Goal: Task Accomplishment & Management: Complete application form

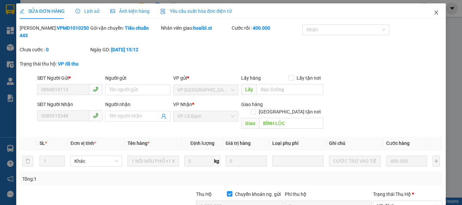
click at [432, 9] on span "Close" at bounding box center [436, 12] width 19 height 19
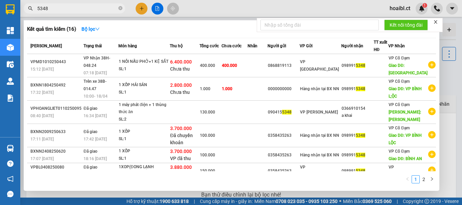
click at [75, 10] on input "5348" at bounding box center [77, 8] width 80 height 7
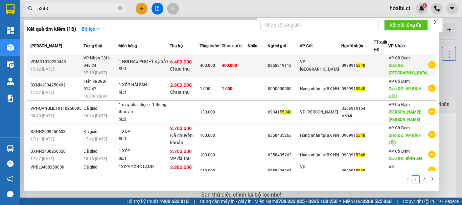
click at [221, 69] on div "400.000" at bounding box center [210, 65] width 21 height 7
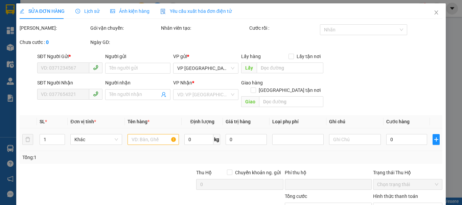
type input "0868819113"
type input "0989915348"
type input "BÌNH LỘC"
checkbox input "true"
type input "6.000.000"
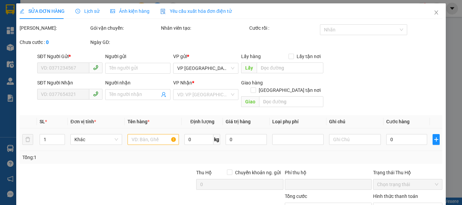
type input "0"
type input "400.000"
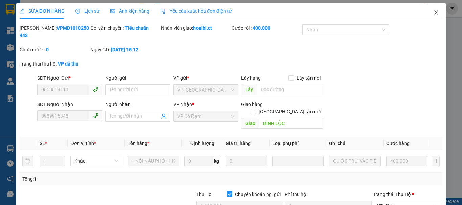
drag, startPoint x: 431, startPoint y: 14, endPoint x: 418, endPoint y: 15, distance: 13.3
click at [435, 13] on icon "close" at bounding box center [437, 12] width 4 height 4
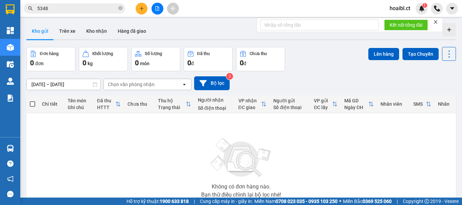
click at [138, 9] on button at bounding box center [142, 9] width 12 height 12
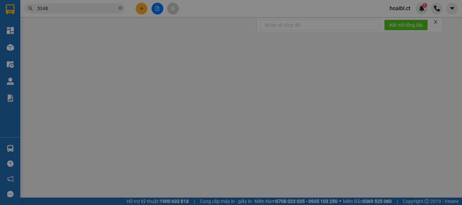
click at [138, 9] on span "Yêu cầu xuất hóa đơn điện tử" at bounding box center [109, 10] width 71 height 5
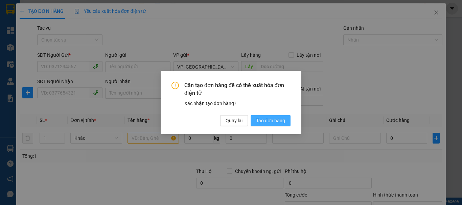
click at [273, 116] on button "Tạo đơn hàng" at bounding box center [271, 120] width 40 height 11
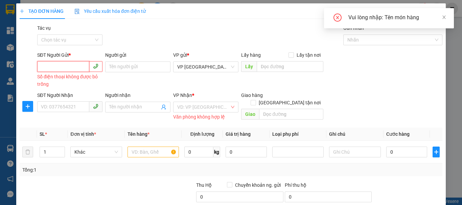
click at [70, 68] on input "SĐT Người Gửi *" at bounding box center [63, 66] width 52 height 11
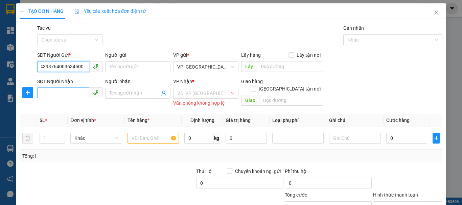
scroll to position [0, 9]
click at [65, 67] on input "03439376400363450080" at bounding box center [63, 66] width 52 height 11
click at [84, 67] on input "03439376400363450080" at bounding box center [63, 66] width 52 height 11
type input "0343937640"
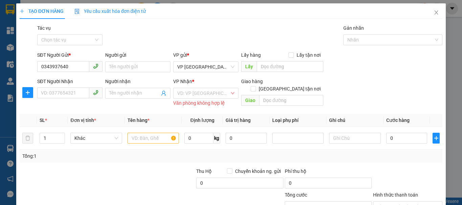
click at [65, 100] on div "SĐT Người Nhận VD: 0377654321" at bounding box center [69, 90] width 65 height 24
click at [64, 95] on input "SĐT Người Nhận" at bounding box center [63, 93] width 52 height 11
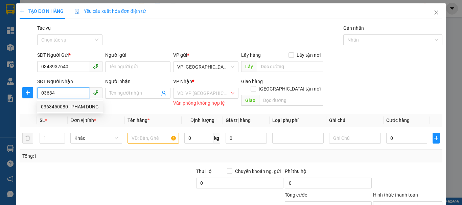
click at [52, 109] on div "0363450080 - PHAM DUNG" at bounding box center [70, 106] width 58 height 7
type input "0363450080"
type input "PHAM DUNG"
type input "30.000"
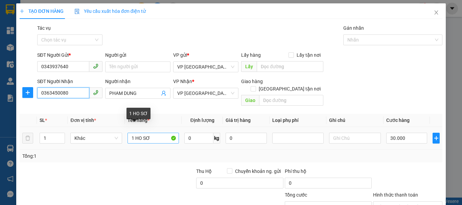
type input "0363450080"
click at [150, 133] on input "1 HO SƠ" at bounding box center [153, 138] width 51 height 11
click at [151, 133] on input "1 HO SƠ" at bounding box center [153, 138] width 51 height 11
type input "1"
type input "D"
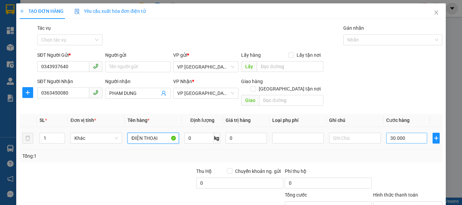
type input "ĐIỆN THOẠI"
click at [409, 133] on input "30.000" at bounding box center [406, 138] width 41 height 11
type input "74"
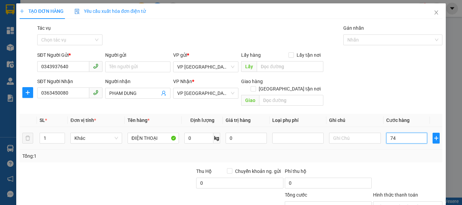
type input "740"
type input "74"
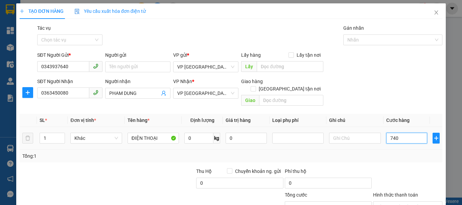
type input "74"
type input "740"
type input "74"
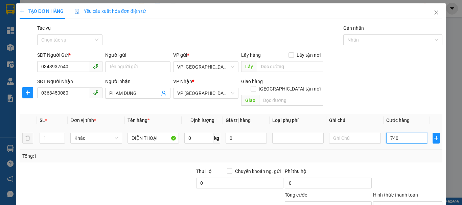
type input "74"
type input "7"
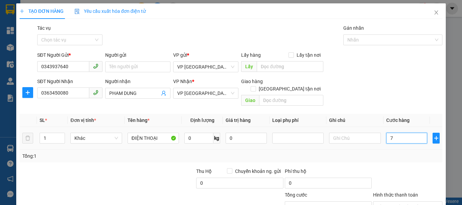
type input "70"
type input "700"
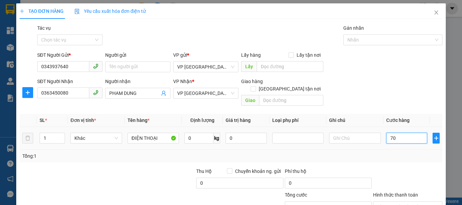
type input "700"
type input "7.000"
type input "70.000"
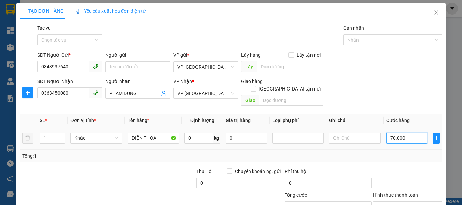
type input "70.000"
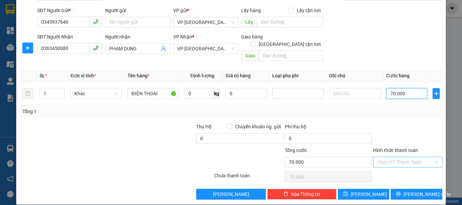
scroll to position [45, 0]
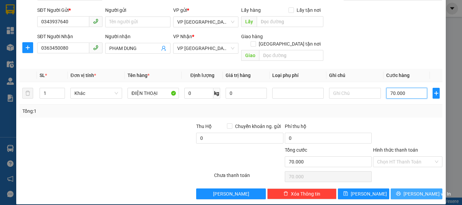
type input "70.000"
click at [405, 189] on button "[PERSON_NAME] và In" at bounding box center [417, 194] width 52 height 11
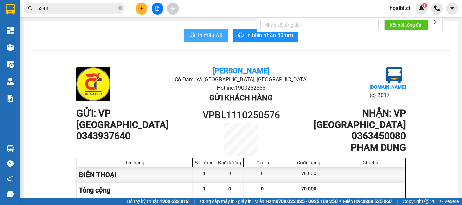
click at [213, 39] on span "In mẫu A5" at bounding box center [210, 35] width 24 height 8
